Goal: Check status: Check status

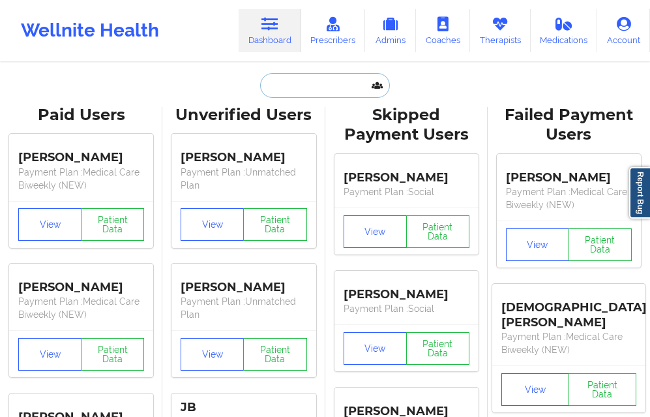
click at [293, 89] on input "text" at bounding box center [324, 85] width 129 height 25
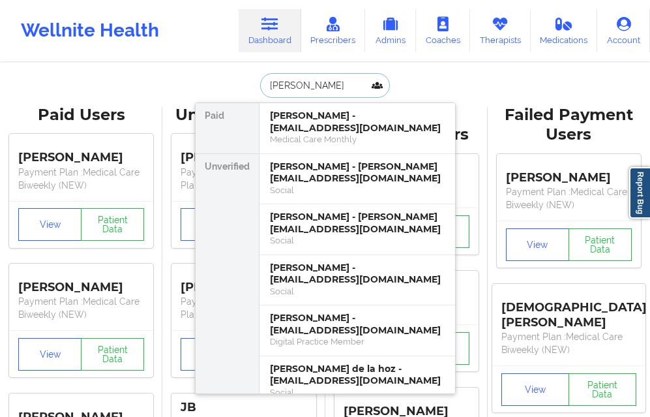
type input "[PERSON_NAME]"
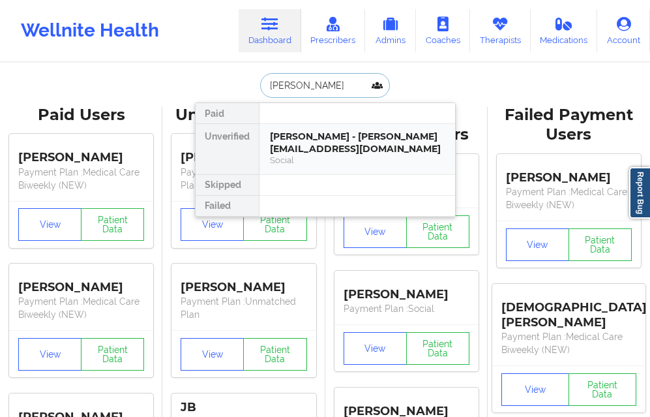
click at [299, 141] on div "[PERSON_NAME] - [PERSON_NAME][EMAIL_ADDRESS][DOMAIN_NAME]" at bounding box center [357, 142] width 175 height 24
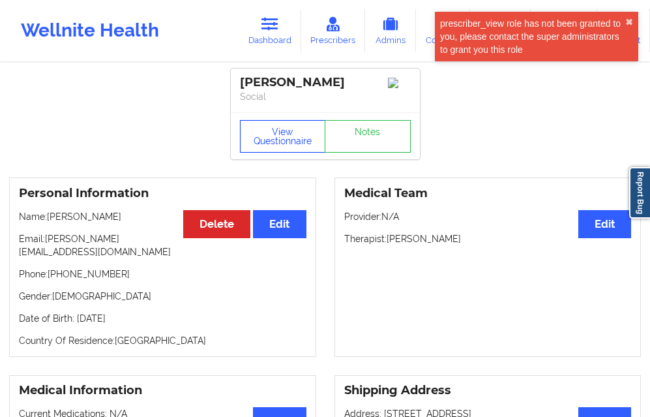
click at [286, 136] on button "View Questionnaire" at bounding box center [283, 136] width 86 height 33
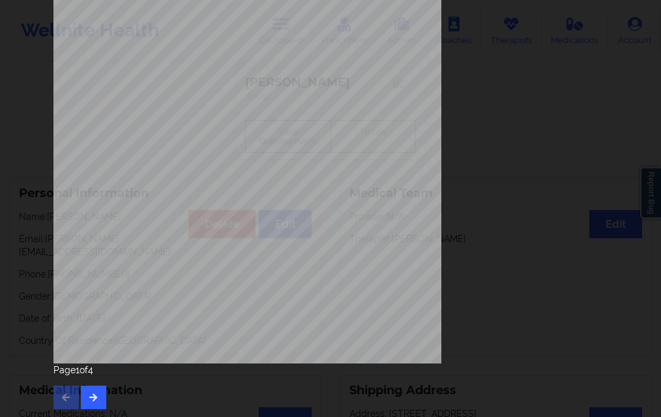
scroll to position [205, 0]
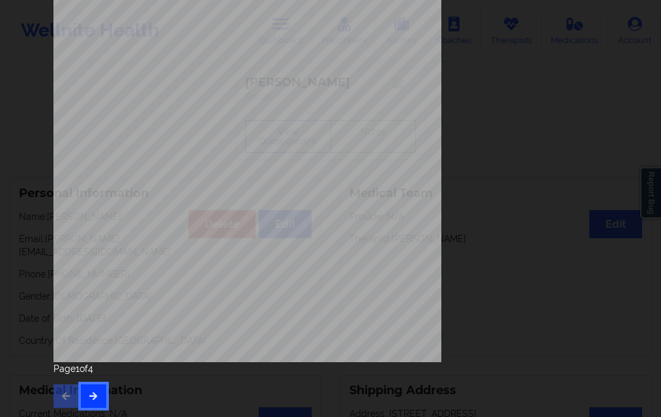
click at [88, 396] on icon "button" at bounding box center [93, 395] width 11 height 8
click at [100, 396] on button "button" at bounding box center [93, 395] width 25 height 23
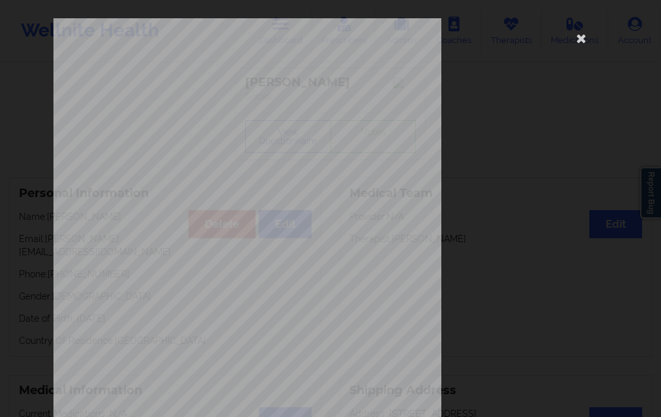
scroll to position [196, 0]
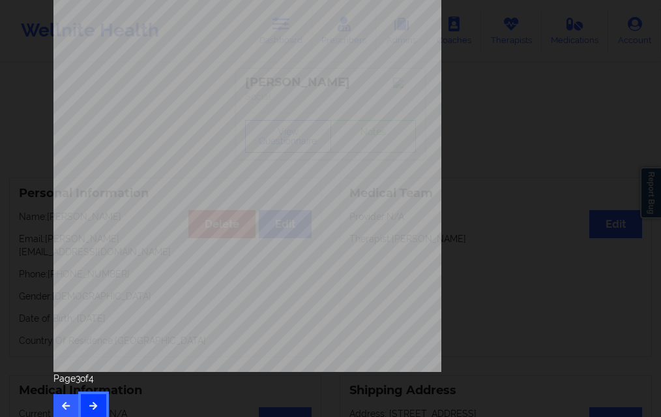
click at [100, 403] on button "button" at bounding box center [93, 405] width 25 height 23
click at [68, 406] on button "button" at bounding box center [65, 405] width 25 height 23
click at [90, 401] on icon "button" at bounding box center [93, 405] width 11 height 8
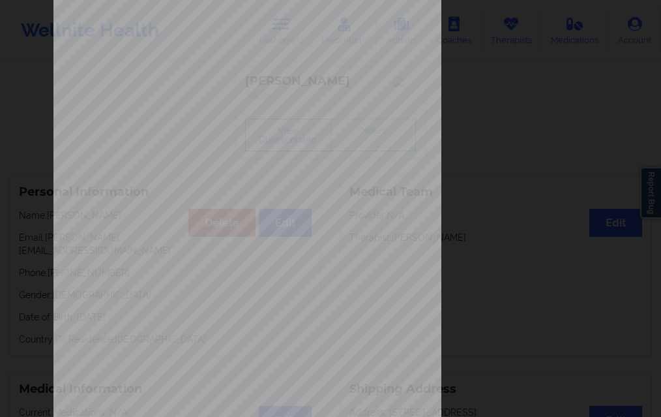
scroll to position [205, 0]
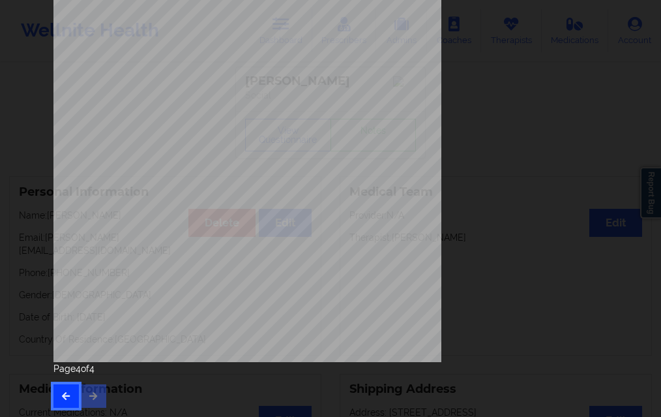
click at [66, 392] on icon "button" at bounding box center [66, 395] width 11 height 8
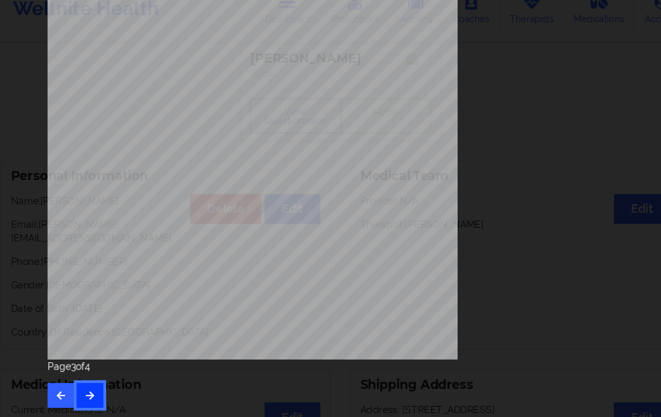
click at [93, 399] on icon "button" at bounding box center [93, 395] width 11 height 8
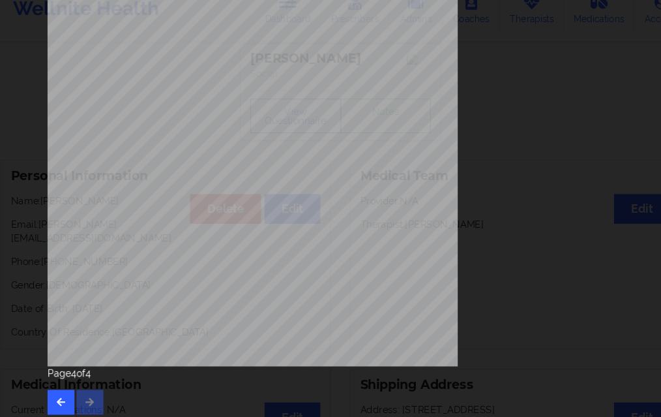
scroll to position [205, 0]
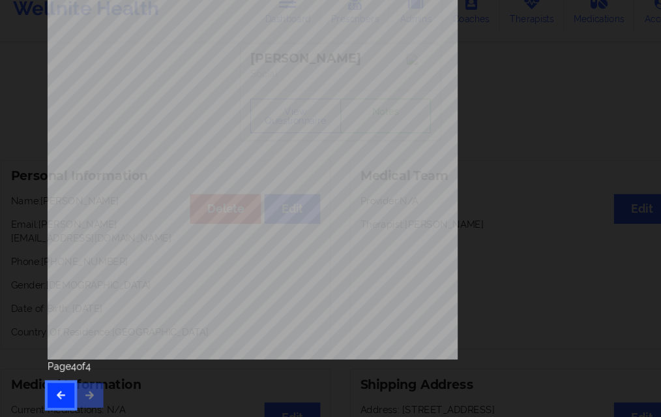
click at [59, 389] on button "button" at bounding box center [65, 395] width 25 height 23
click at [60, 391] on div "Page 1 of 4" at bounding box center [330, 385] width 554 height 46
click at [89, 388] on button "button" at bounding box center [93, 395] width 25 height 23
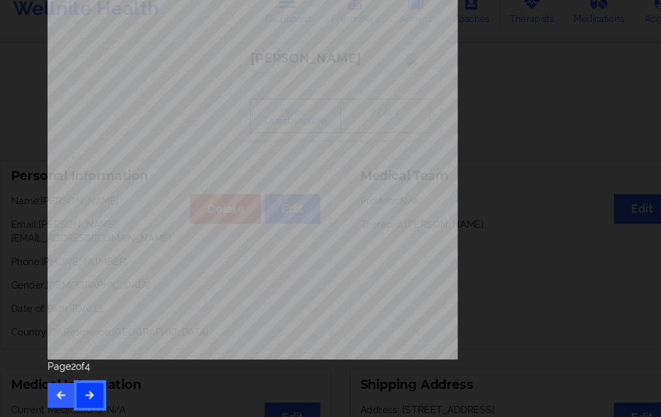
click at [93, 395] on icon "button" at bounding box center [93, 395] width 11 height 8
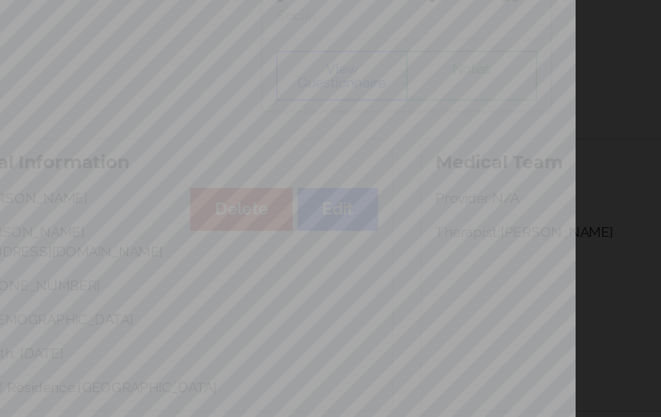
scroll to position [0, 0]
